Goal: Information Seeking & Learning: Compare options

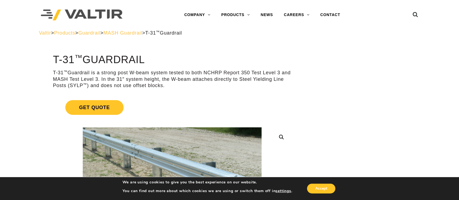
click at [131, 34] on span "MASH Guardrail" at bounding box center [123, 32] width 39 height 5
click at [100, 32] on span "Guardrail" at bounding box center [89, 32] width 22 height 5
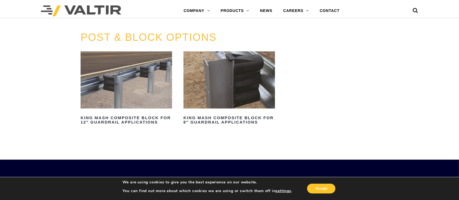
scroll to position [516, 0]
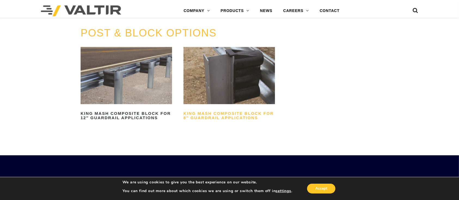
click at [244, 118] on h2 "King MASH Composite Block for 8″ Guardrail Applications" at bounding box center [230, 115] width 92 height 13
click at [118, 86] on img at bounding box center [127, 75] width 92 height 57
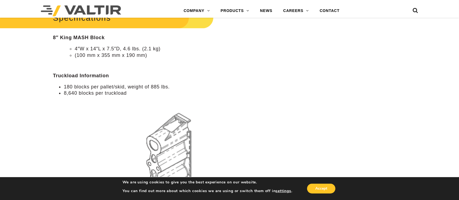
scroll to position [499, 0]
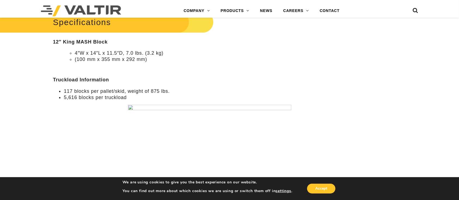
scroll to position [445, 0]
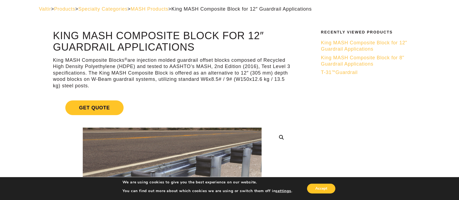
scroll to position [22, 0]
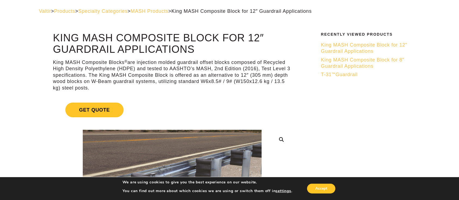
click at [348, 63] on link "King MASH Composite Block for 8" Guardrail Applications" at bounding box center [369, 63] width 96 height 13
